Goal: Find specific page/section: Find specific page/section

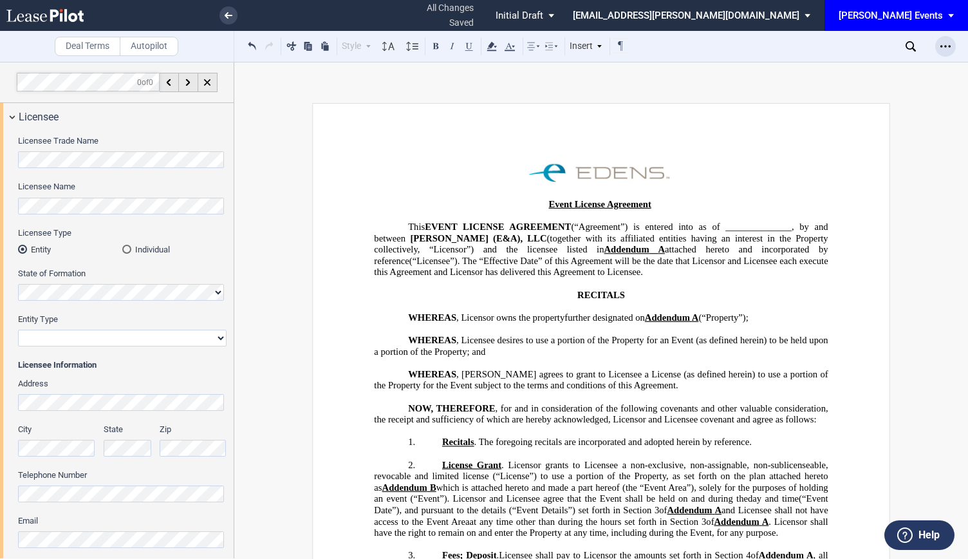
click at [954, 46] on div "Open Lease options menu" at bounding box center [945, 46] width 21 height 21
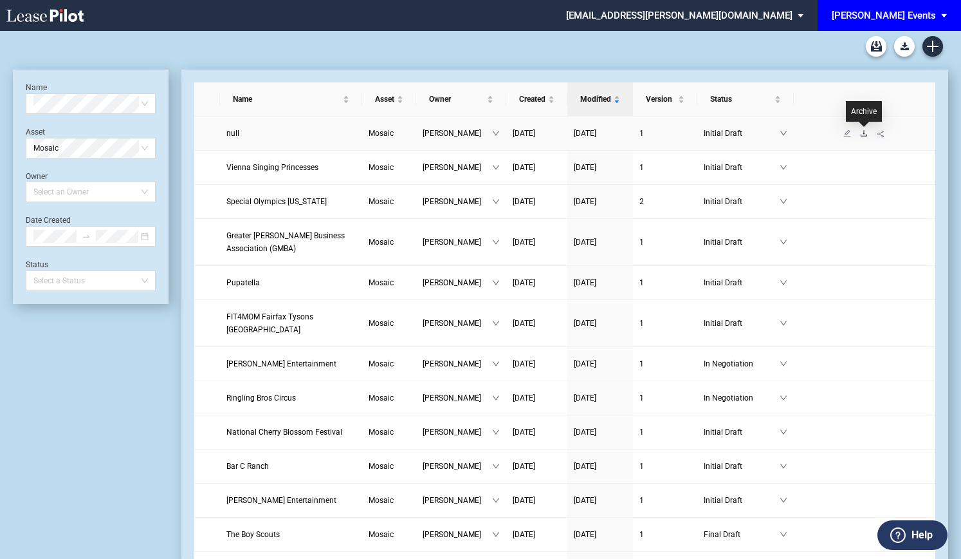
click at [866, 136] on icon "download" at bounding box center [864, 133] width 6 height 6
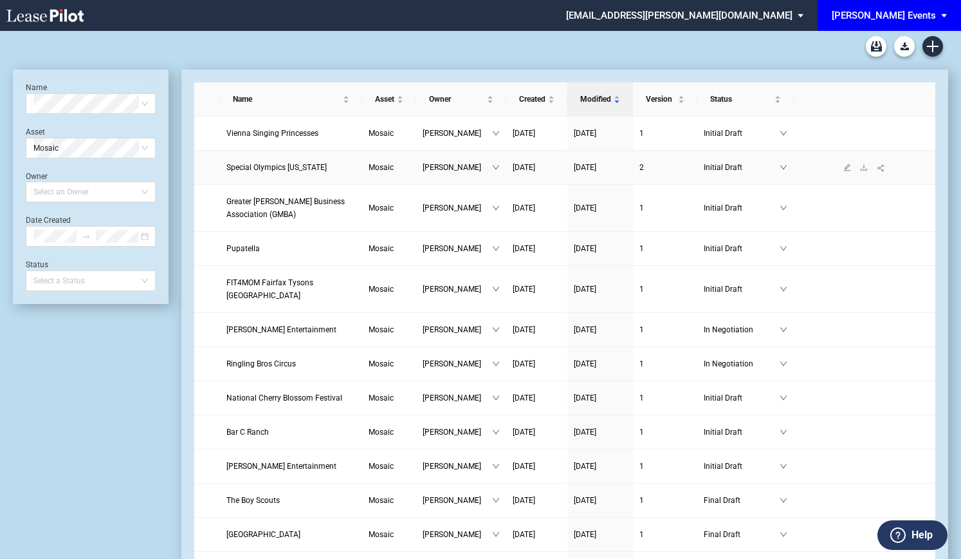
click at [296, 167] on span "Special Olympics [US_STATE]" at bounding box center [276, 167] width 100 height 9
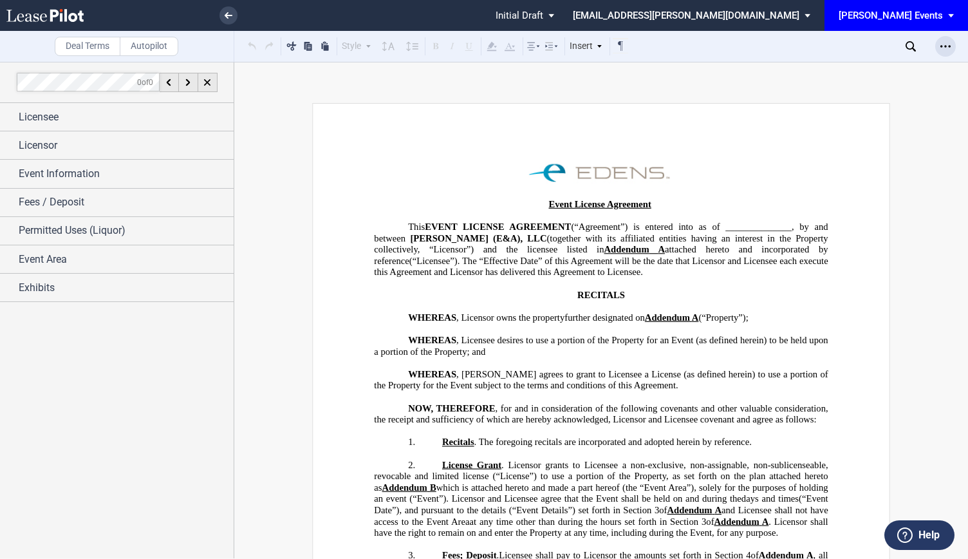
click at [939, 43] on div "Open Lease options menu" at bounding box center [945, 46] width 21 height 21
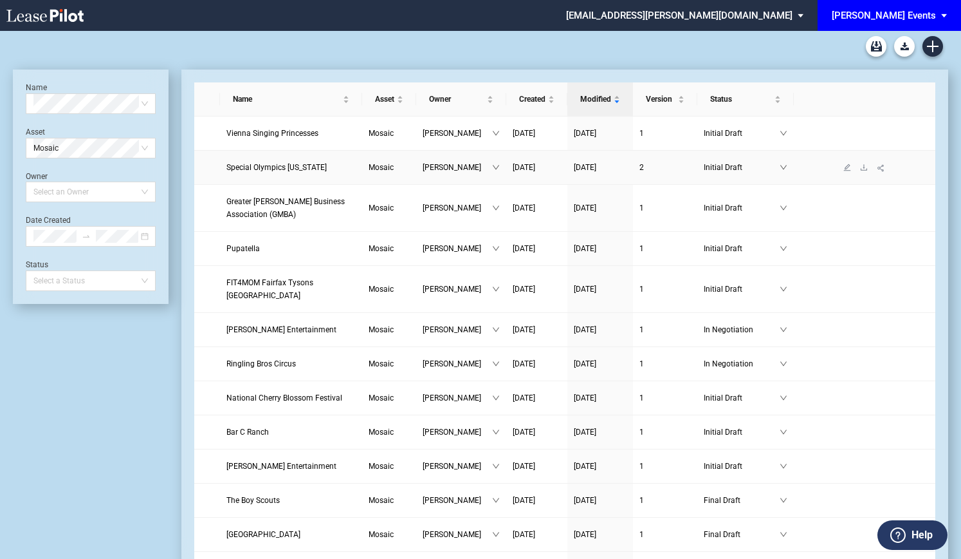
click at [279, 168] on span "Special Olympics [US_STATE]" at bounding box center [276, 167] width 100 height 9
